Goal: Information Seeking & Learning: Check status

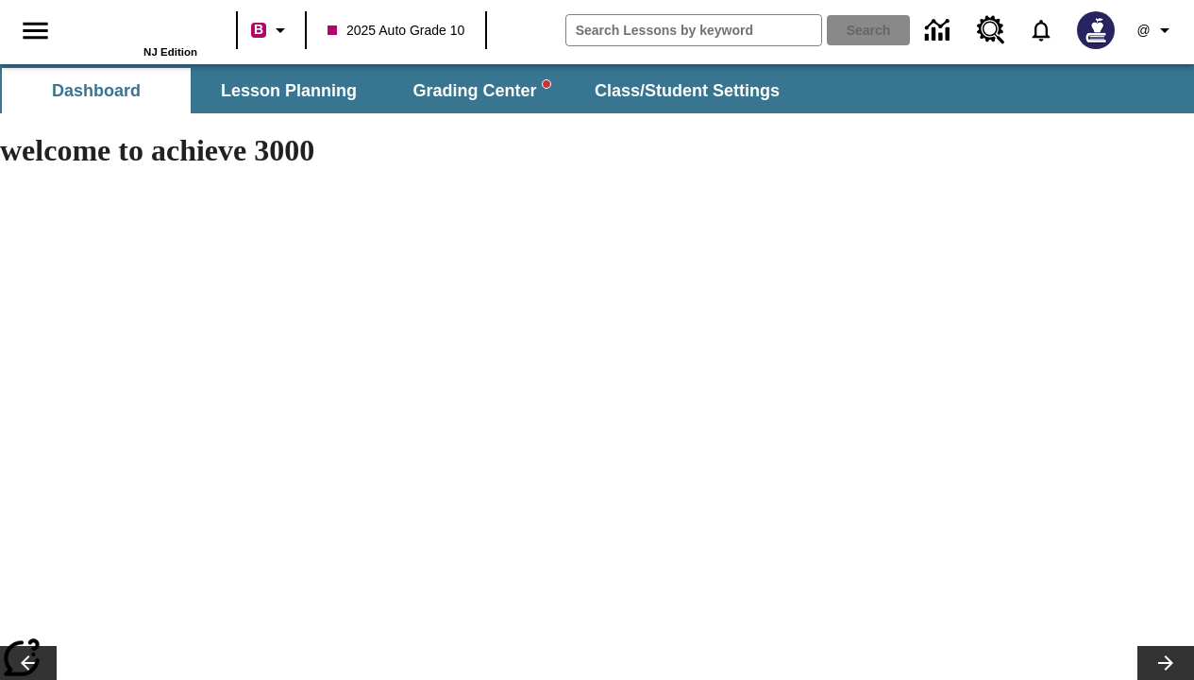
type input "-1"
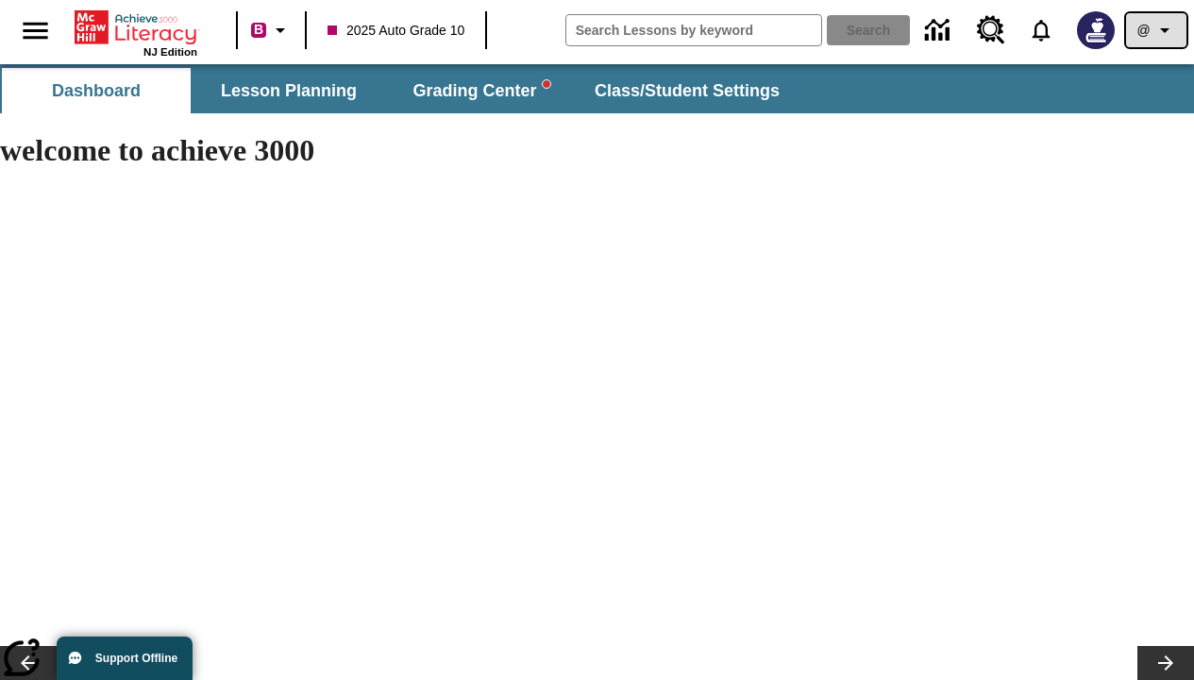
click at [1156, 30] on icon "Profile/Settings" at bounding box center [1165, 30] width 23 height 23
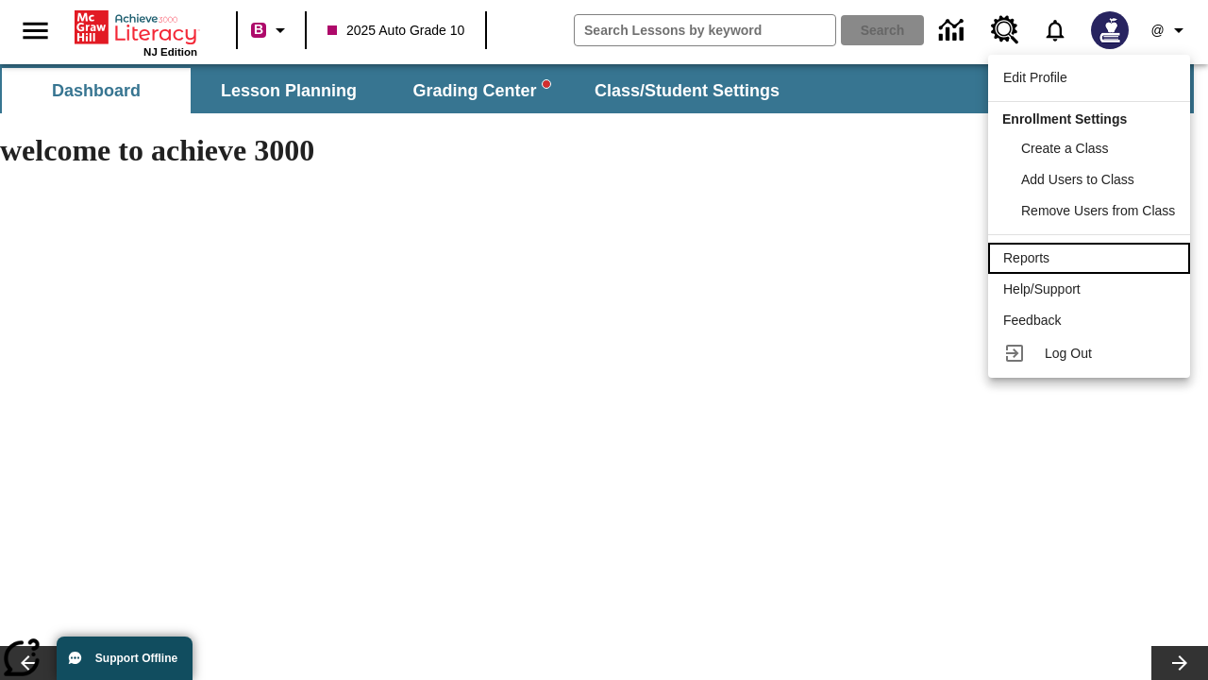
click at [1090, 258] on div "Reports" at bounding box center [1089, 258] width 172 height 20
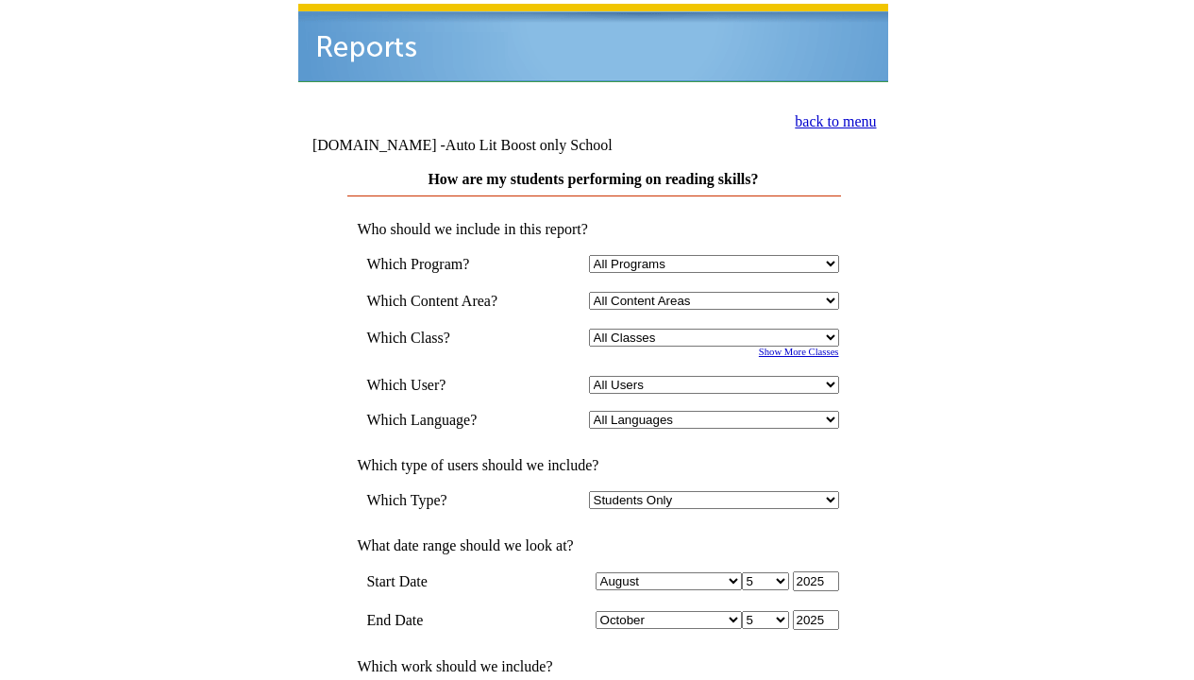
select select "4"
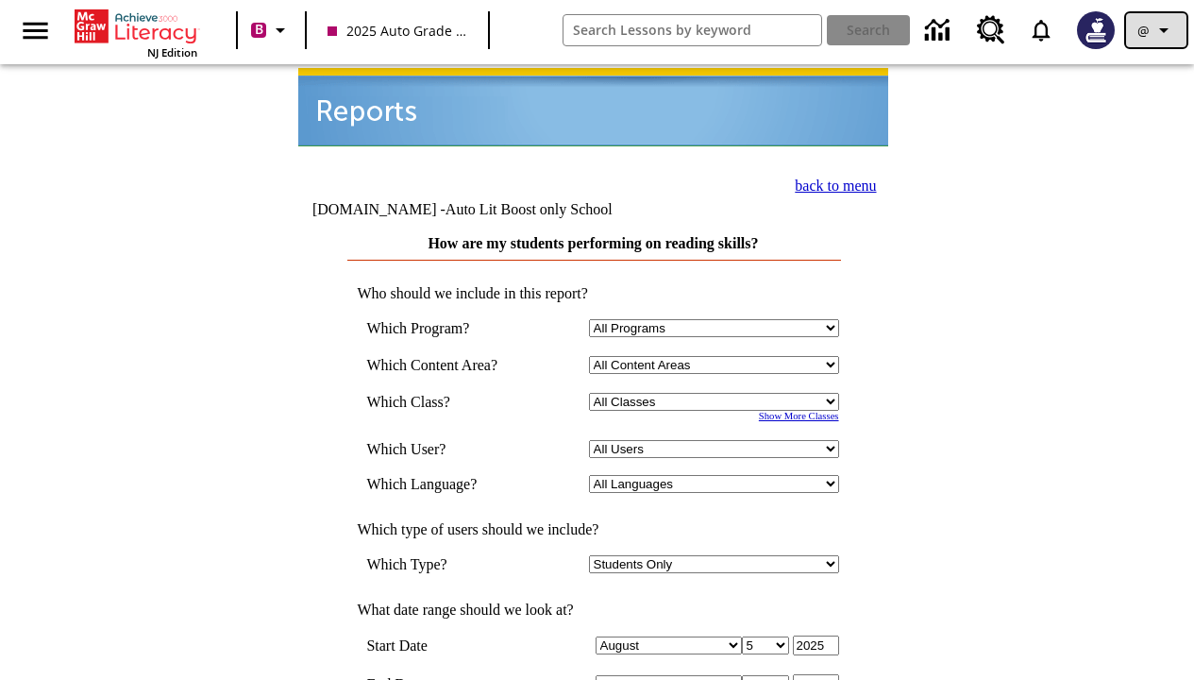
click at [1156, 30] on icon "Profile/Settings" at bounding box center [1164, 30] width 23 height 23
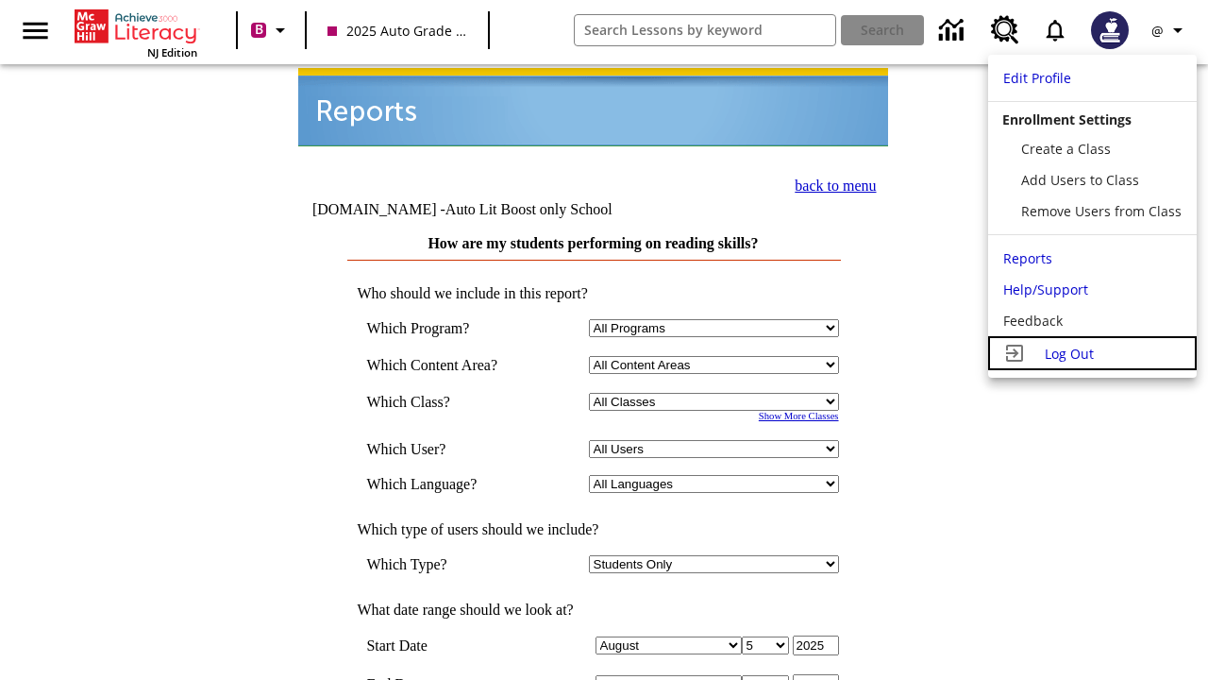
click at [1090, 353] on span "Log Out" at bounding box center [1069, 354] width 49 height 18
